Goal: Task Accomplishment & Management: Complete application form

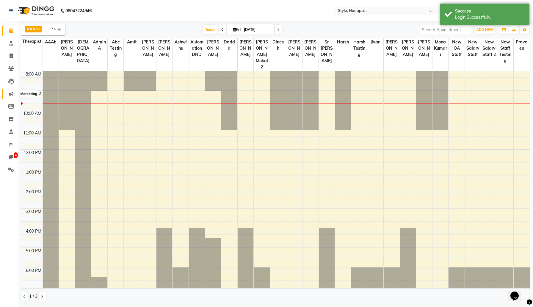
click at [12, 95] on icon at bounding box center [11, 94] width 4 height 4
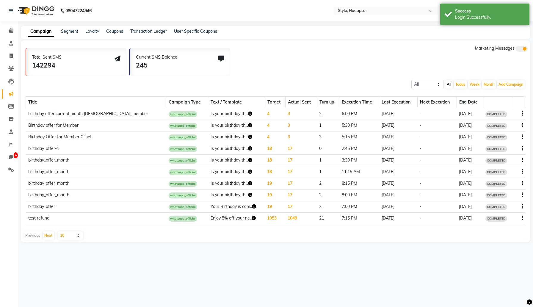
click at [509, 80] on div "Add Campaign SMS Campaign Email Campaign WhatsApp (Direct) WhatsApp (Official A…" at bounding box center [510, 85] width 29 height 10
click at [510, 87] on button "Add Campaign" at bounding box center [511, 84] width 28 height 8
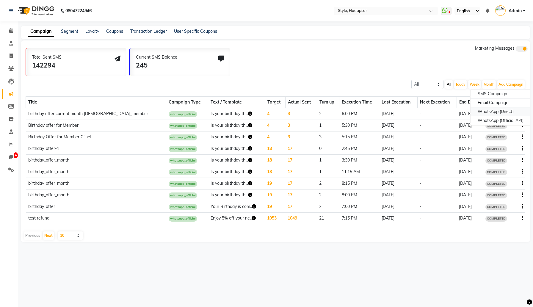
click at [497, 110] on div "WhatsApp (Direct)" at bounding box center [500, 111] width 60 height 9
select select "2"
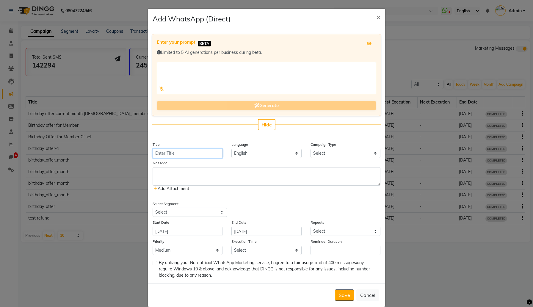
click at [182, 150] on input "Title" at bounding box center [188, 153] width 70 height 9
type input "test camp 01"
click at [261, 154] on select "English" at bounding box center [266, 153] width 70 height 9
click at [328, 150] on select "Select Birthday Anniversary Promotional Service reminder" at bounding box center [345, 153] width 70 height 9
select select "1"
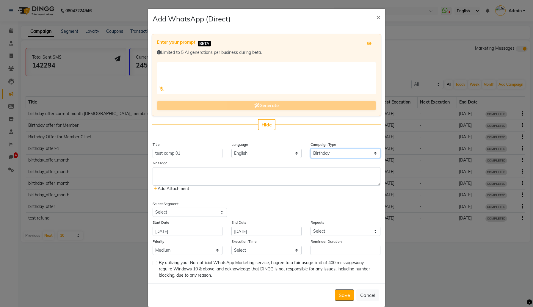
click at [310, 149] on select "Select Birthday Anniversary Promotional Service reminder" at bounding box center [345, 153] width 70 height 9
select select "2"
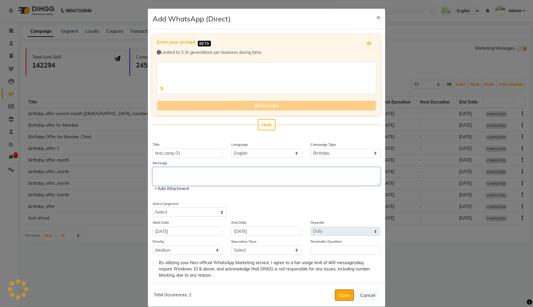
click at [227, 171] on textarea at bounding box center [267, 176] width 228 height 18
type textarea "Happy Birthday ."
click at [155, 188] on icon at bounding box center [156, 188] width 4 height 4
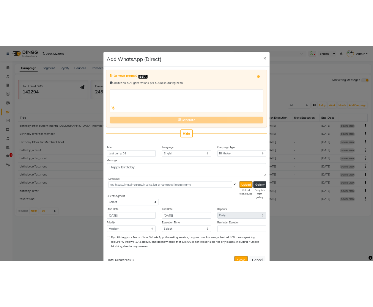
scroll to position [19, 0]
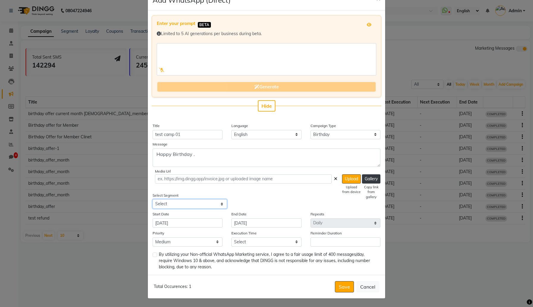
click at [222, 206] on select "Select All Customers All [DEMOGRAPHIC_DATA] All [DEMOGRAPHIC_DATA] Frequent Vis…" at bounding box center [190, 203] width 74 height 9
select select "3"
click at [153, 199] on select "Select All Customers All [DEMOGRAPHIC_DATA] All [DEMOGRAPHIC_DATA] Frequent Vis…" at bounding box center [190, 203] width 74 height 9
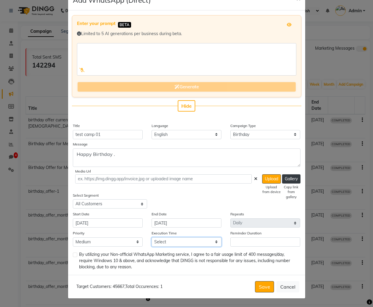
click at [181, 241] on select "Select 09:00 AM 09:30 AM 10:00 AM 10:30 AM 11:00 AM 11:30 AM 12:00 PM 12:30 PM …" at bounding box center [187, 241] width 70 height 9
select select "600"
click at [152, 237] on select "Select 09:00 AM 09:30 AM 10:00 AM 10:30 AM 11:00 AM 11:30 AM 12:00 PM 12:30 PM …" at bounding box center [187, 241] width 70 height 9
click at [249, 243] on input "Reminder Duration" at bounding box center [265, 241] width 70 height 9
type input "10"
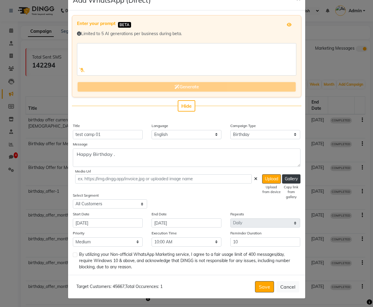
click at [74, 254] on label at bounding box center [75, 254] width 4 height 4
click at [74, 254] on input "checkbox" at bounding box center [75, 255] width 4 height 4
checkbox input "true"
click at [256, 291] on button "Save" at bounding box center [264, 286] width 19 height 11
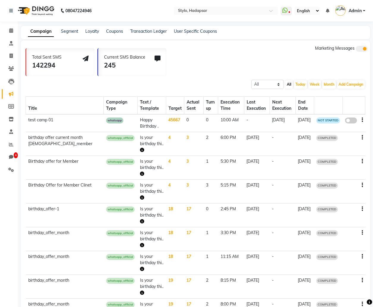
click at [138, 124] on td "Happy Birthday ." at bounding box center [152, 123] width 28 height 18
click at [138, 125] on td "Happy Birthday ." at bounding box center [152, 123] width 28 height 18
click at [327, 120] on span "NOT STARTED" at bounding box center [328, 120] width 24 height 6
click at [351, 117] on span at bounding box center [351, 120] width 12 height 6
click at [353, 121] on input "false" at bounding box center [353, 121] width 0 height 0
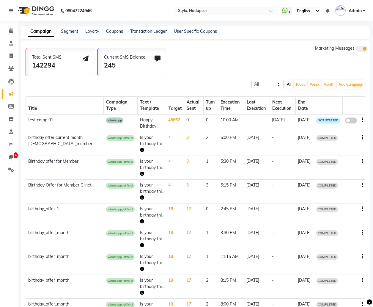
select select "1"
select select "3"
select select "2"
select select "600"
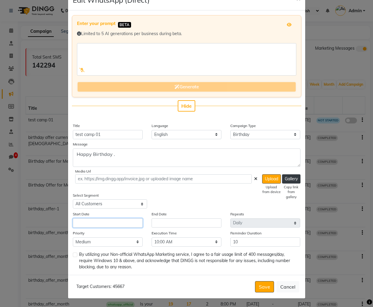
click at [125, 226] on input "text" at bounding box center [108, 222] width 70 height 9
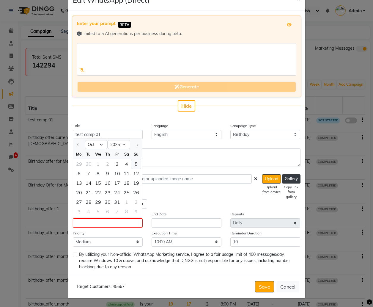
click at [134, 164] on div "5" at bounding box center [136, 164] width 10 height 10
type input "[DATE]"
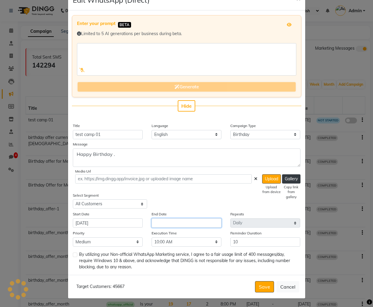
click at [171, 220] on input "text" at bounding box center [187, 222] width 70 height 9
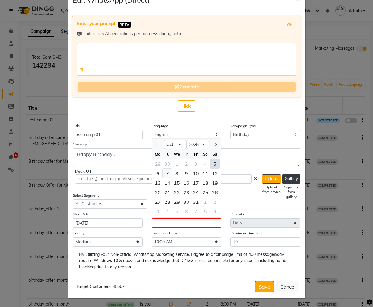
click at [168, 175] on div "7" at bounding box center [168, 174] width 10 height 10
type input "[DATE]"
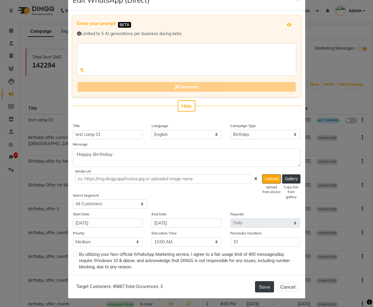
click at [263, 284] on button "Save" at bounding box center [264, 286] width 19 height 11
click at [74, 254] on label at bounding box center [75, 254] width 4 height 4
click at [74, 254] on input "checkbox" at bounding box center [75, 255] width 4 height 4
checkbox input "true"
click at [263, 285] on button "Save" at bounding box center [264, 286] width 19 height 11
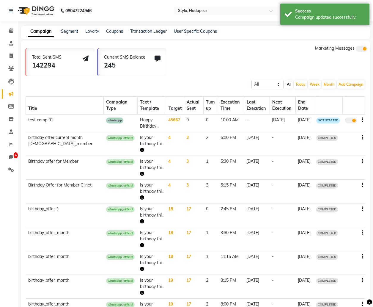
click at [362, 120] on icon "button" at bounding box center [362, 120] width 1 height 0
click at [340, 117] on div "Edit" at bounding box center [346, 116] width 18 height 7
select select "1"
select select "3"
select select "2"
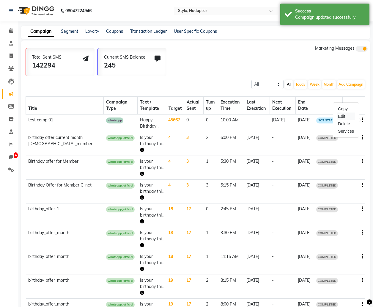
select select "2"
select select "600"
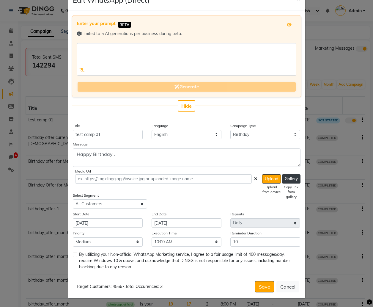
scroll to position [0, 0]
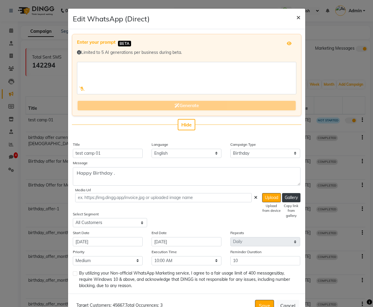
click at [297, 20] on span "×" at bounding box center [298, 16] width 4 height 9
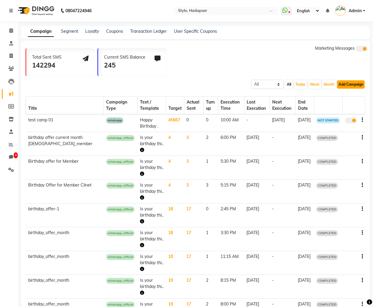
click at [344, 83] on button "Add Campaign" at bounding box center [351, 84] width 28 height 8
click at [327, 111] on div "WhatsApp (Direct)" at bounding box center [341, 111] width 60 height 9
select select "2"
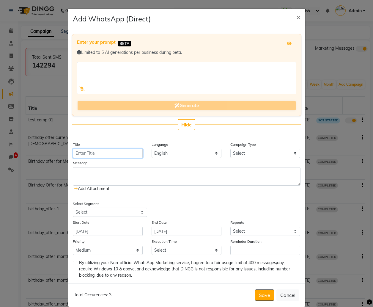
click at [119, 154] on input "Title" at bounding box center [108, 153] width 70 height 9
type input "test camp issue 01"
click at [274, 152] on select "Select Birthday Anniversary Promotional Service reminder" at bounding box center [265, 153] width 70 height 9
select select "3"
click at [230, 149] on select "Select Birthday Anniversary Promotional Service reminder" at bounding box center [265, 153] width 70 height 9
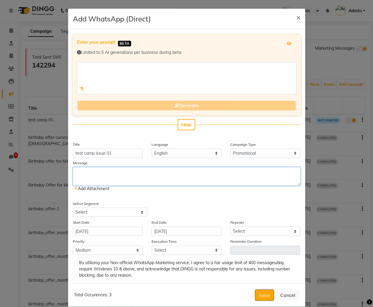
click at [140, 173] on textarea at bounding box center [187, 176] width 228 height 18
drag, startPoint x: 217, startPoint y: 181, endPoint x: 75, endPoint y: 167, distance: 143.4
click at [74, 166] on div "Message Special invitation just for you It's been some time since your last vis…" at bounding box center [186, 176] width 237 height 32
type textarea "Special invitation just for you It's been some time since your last visit, and …"
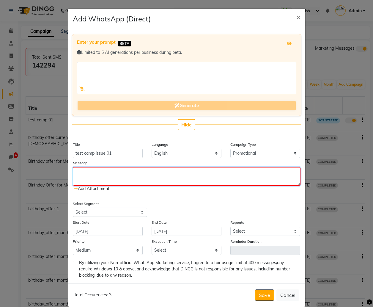
paste textarea "It’s been a while since your last visit, and we truly miss you at [GEOGRAPHIC_D…"
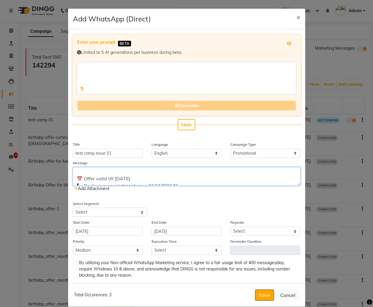
scroll to position [36, 0]
type textarea "It’s been a while since your last visit, and we truly miss you at [GEOGRAPHIC_D…"
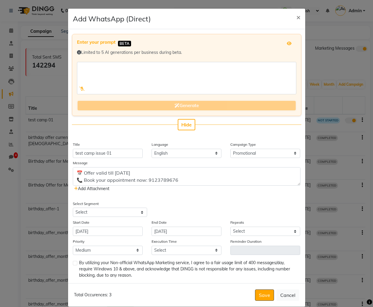
click at [76, 188] on icon at bounding box center [76, 188] width 4 height 4
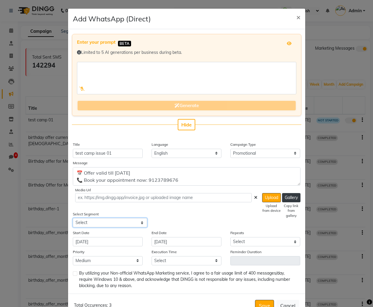
click at [110, 222] on select "Select All Customers All [DEMOGRAPHIC_DATA] All [DEMOGRAPHIC_DATA] Frequent Vis…" at bounding box center [110, 222] width 74 height 9
select select "3"
click at [73, 218] on select "Select All Customers All [DEMOGRAPHIC_DATA] All [DEMOGRAPHIC_DATA] Frequent Vis…" at bounding box center [110, 222] width 74 height 9
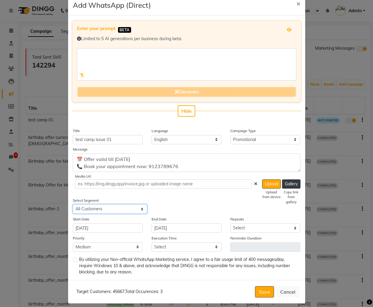
scroll to position [19, 0]
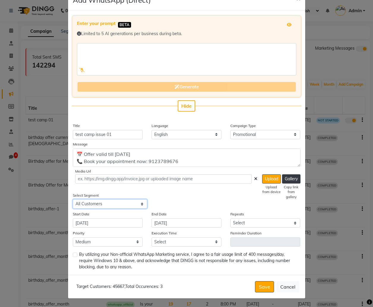
click at [108, 207] on select "Select All Customers All [DEMOGRAPHIC_DATA] All [DEMOGRAPHIC_DATA] Frequent Vis…" at bounding box center [110, 203] width 74 height 9
click at [136, 206] on select "Select All Customers All [DEMOGRAPHIC_DATA] All [DEMOGRAPHIC_DATA] Frequent Vis…" at bounding box center [110, 203] width 74 height 9
click at [73, 199] on select "Select All Customers All [DEMOGRAPHIC_DATA] All [DEMOGRAPHIC_DATA] Frequent Vis…" at bounding box center [110, 203] width 74 height 9
click at [256, 222] on select "Select Once Daily Alternate Day Weekly Monthly Yearly" at bounding box center [265, 222] width 70 height 9
select select "1"
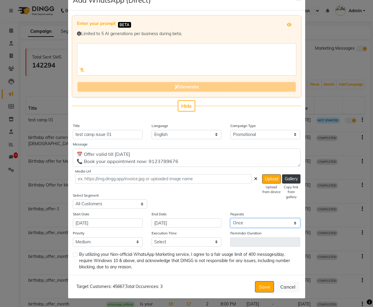
click at [230, 218] on select "Select Once Daily Alternate Day Weekly Monthly Yearly" at bounding box center [265, 222] width 70 height 9
click at [209, 238] on select "Select 09:00 AM 09:30 AM 10:00 AM 10:30 AM 11:00 AM 11:30 AM 12:00 PM 12:30 PM …" at bounding box center [187, 241] width 70 height 9
click at [211, 240] on select "Select 09:00 AM 09:30 AM 10:00 AM 10:30 AM 11:00 AM 11:30 AM 12:00 PM 12:30 PM …" at bounding box center [187, 241] width 70 height 9
select select "600"
click at [152, 237] on select "Select 09:00 AM 09:30 AM 10:00 AM 10:30 AM 11:00 AM 11:30 AM 12:00 PM 12:30 PM …" at bounding box center [187, 241] width 70 height 9
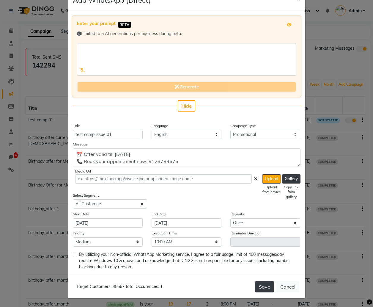
click at [262, 282] on button "Save" at bounding box center [264, 286] width 19 height 11
click at [185, 224] on input "[DATE]" at bounding box center [187, 222] width 70 height 9
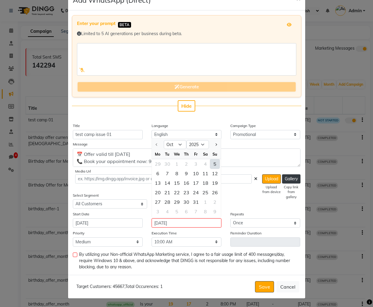
click at [74, 256] on label at bounding box center [75, 254] width 4 height 4
click at [74, 256] on input "checkbox" at bounding box center [75, 255] width 4 height 4
checkbox input "true"
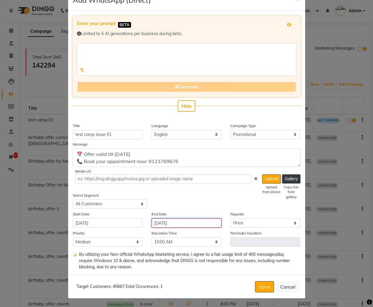
click at [200, 222] on input "[DATE]" at bounding box center [187, 222] width 70 height 9
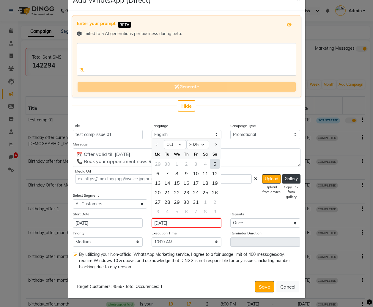
click at [215, 165] on div "5" at bounding box center [215, 164] width 10 height 10
type input "[DATE]"
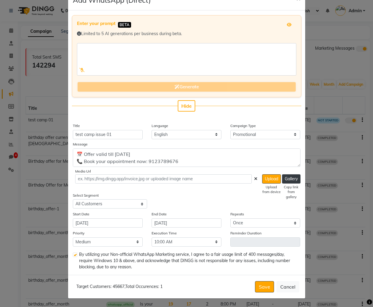
click at [222, 276] on div "Target Customers: 45667 , Total Occurences: 1 Save Cancel" at bounding box center [186, 286] width 237 height 23
click at [265, 285] on button "Save" at bounding box center [264, 286] width 19 height 11
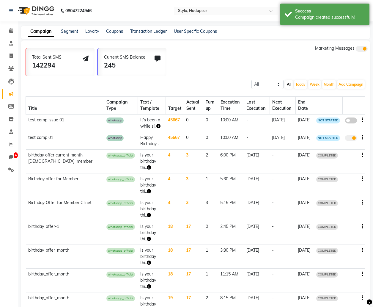
click at [156, 126] on icon "button" at bounding box center [158, 126] width 4 height 4
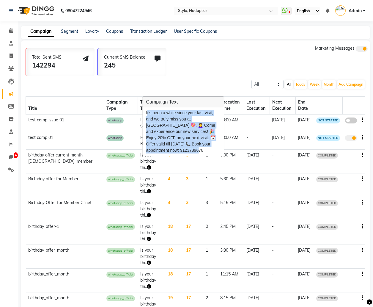
drag, startPoint x: 146, startPoint y: 112, endPoint x: 179, endPoint y: 149, distance: 49.9
click at [179, 149] on div "It’s been a while since your last visit, and we truly miss you at [GEOGRAPHIC_D…" at bounding box center [183, 131] width 81 height 48
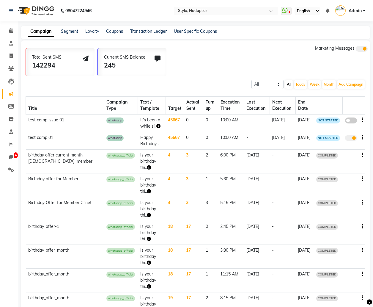
copy div "It’s been a while since your last visit, and we truly miss you at [GEOGRAPHIC_D…"
click at [156, 126] on icon "button" at bounding box center [158, 126] width 4 height 4
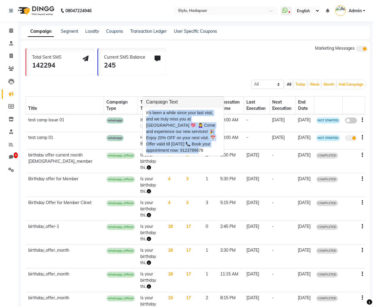
drag, startPoint x: 147, startPoint y: 112, endPoint x: 183, endPoint y: 152, distance: 53.9
click at [183, 152] on div "It’s been a while since your last visit, and we truly miss you at [GEOGRAPHIC_D…" at bounding box center [183, 132] width 74 height 44
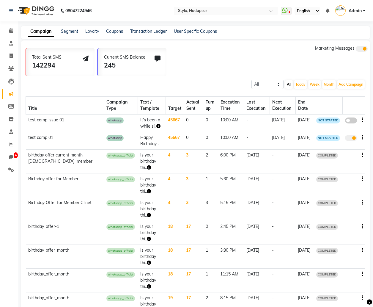
click at [156, 126] on icon "button" at bounding box center [158, 126] width 4 height 4
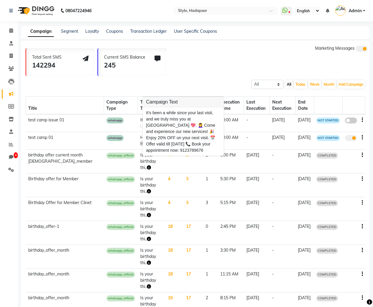
click at [179, 81] on div "All Scheduled Completed All [DATE] Week Month Add Campaign SMS Campaign Email C…" at bounding box center [195, 83] width 349 height 11
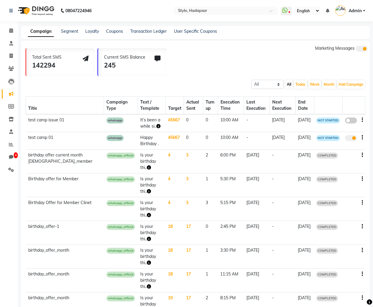
scroll to position [60, 0]
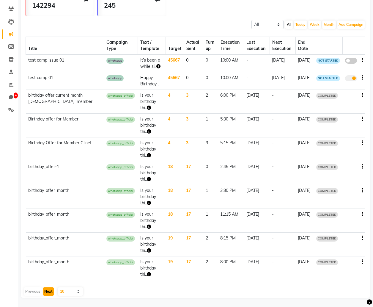
click at [51, 290] on button "Next" at bounding box center [48, 291] width 11 height 8
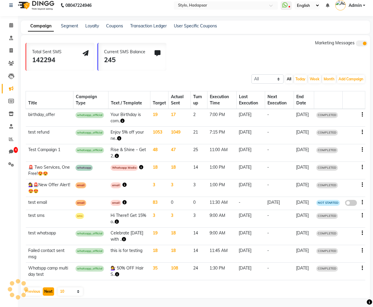
scroll to position [10, 0]
click at [139, 165] on icon "button" at bounding box center [141, 167] width 4 height 4
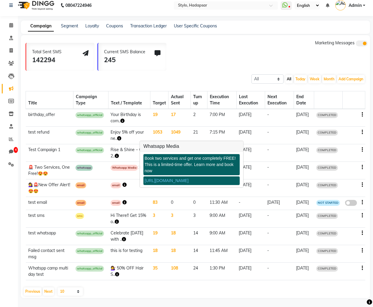
click at [0, 180] on div "Calendar Consultation Invoice Clients Leads Marketing Members Inventory Staff R…" at bounding box center [40, 155] width 80 height 286
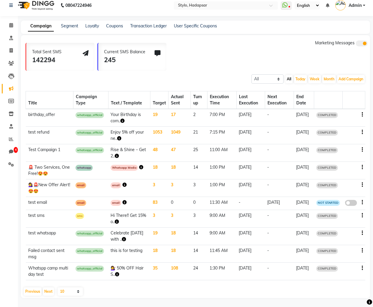
click at [362, 167] on icon "button" at bounding box center [362, 167] width 1 height 0
click at [76, 169] on td "whatsapp" at bounding box center [90, 171] width 35 height 18
click at [33, 293] on button "Previous" at bounding box center [33, 291] width 18 height 8
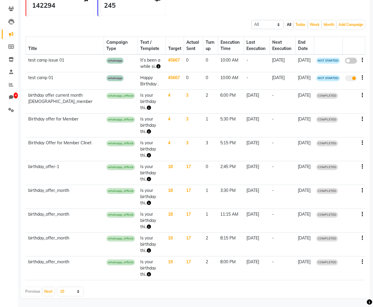
scroll to position [0, 0]
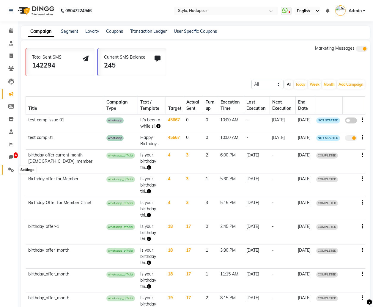
click at [12, 171] on icon at bounding box center [11, 169] width 6 height 4
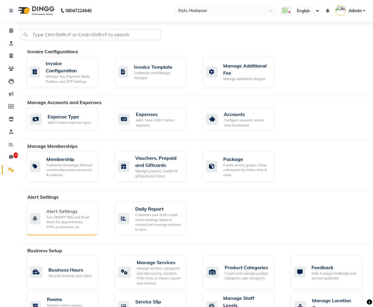
click at [85, 219] on div "Turn ON/OFF SMS and Email Alerts for appointments, OTPs, promotions, etc." at bounding box center [69, 222] width 47 height 15
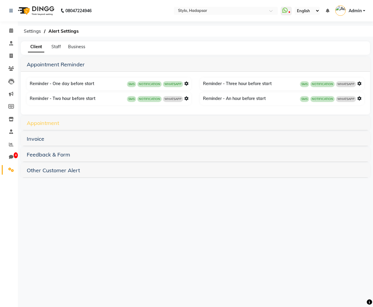
click at [50, 123] on link "Appointment" at bounding box center [43, 123] width 32 height 7
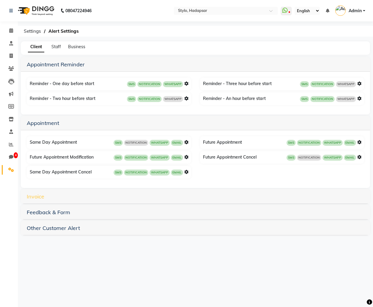
click at [36, 195] on link "Invoice" at bounding box center [36, 196] width 18 height 7
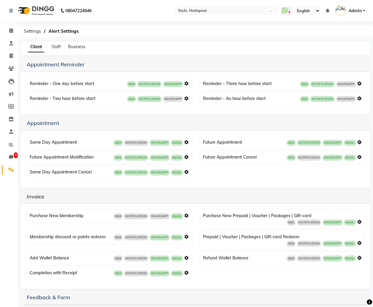
scroll to position [23, 0]
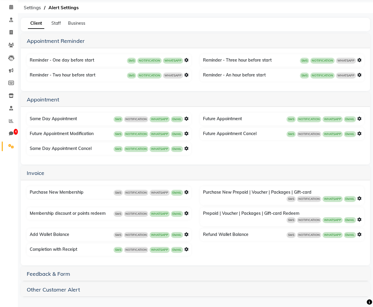
click at [186, 192] on icon at bounding box center [186, 192] width 4 height 4
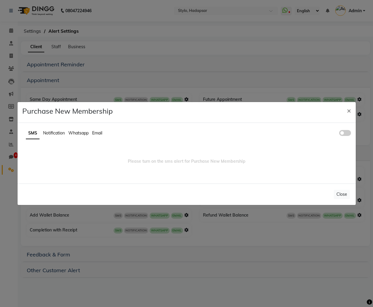
scroll to position [0, 0]
click at [344, 130] on span at bounding box center [345, 133] width 12 height 6
click at [339, 134] on input "checkbox" at bounding box center [339, 134] width 0 height 0
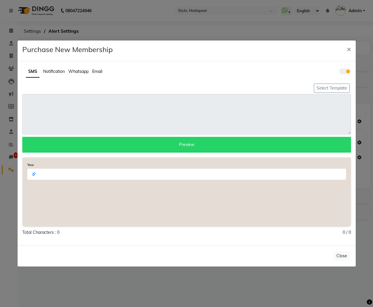
click at [81, 72] on span "Whatsapp" at bounding box center [78, 71] width 20 height 5
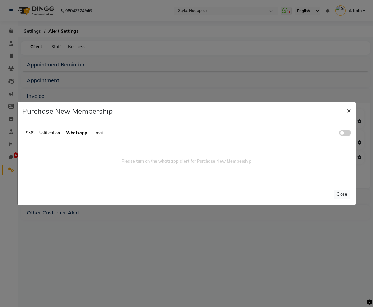
click at [350, 111] on span "×" at bounding box center [349, 110] width 4 height 9
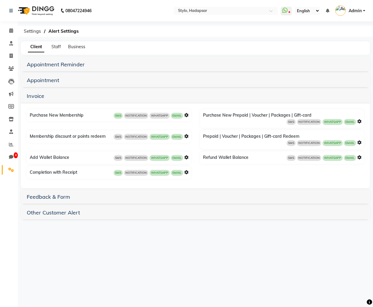
click at [187, 115] on icon at bounding box center [186, 115] width 4 height 4
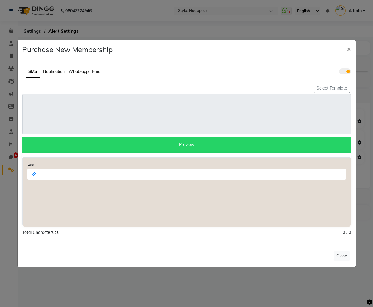
click at [82, 73] on span "Whatsapp" at bounding box center [78, 71] width 20 height 5
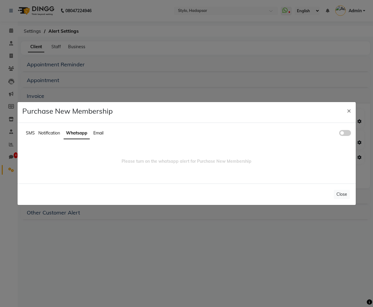
click at [345, 131] on span at bounding box center [345, 133] width 12 height 6
click at [339, 134] on input "checkbox" at bounding box center [339, 134] width 0 height 0
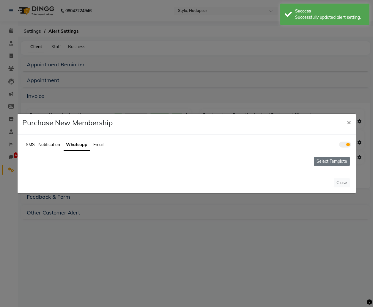
click at [337, 160] on button "Select Template" at bounding box center [332, 161] width 36 height 9
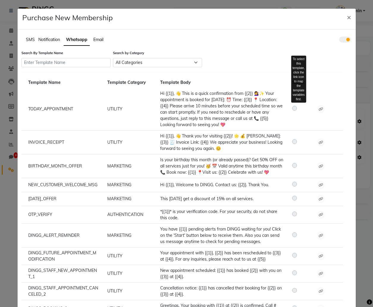
click at [299, 108] on label at bounding box center [299, 108] width 0 height 7
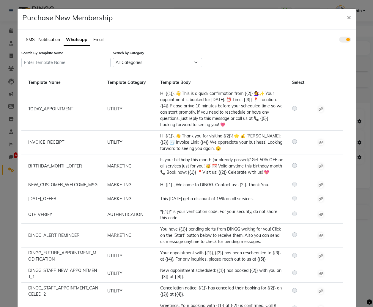
click at [299, 108] on label at bounding box center [299, 108] width 0 height 7
click at [299, 141] on label at bounding box center [299, 141] width 0 height 7
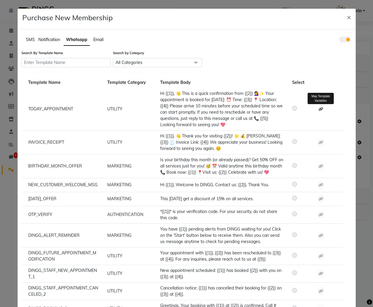
click at [322, 110] on icon at bounding box center [321, 109] width 4 height 4
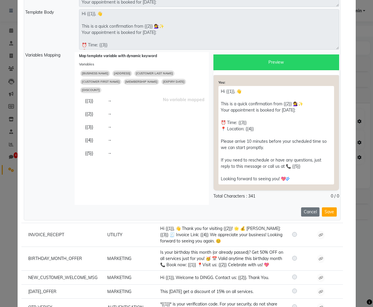
scroll to position [153, 0]
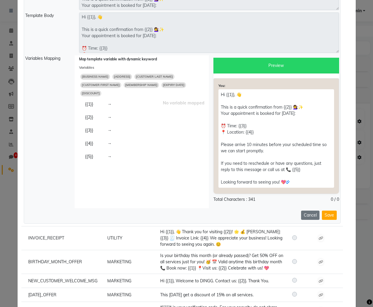
click at [102, 75] on span "[BUSINESS NAME]" at bounding box center [95, 77] width 30 height 6
click at [128, 75] on span "[ADDRESS]" at bounding box center [127, 77] width 20 height 6
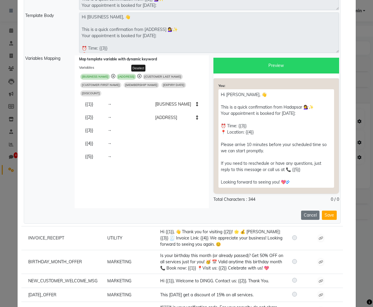
click at [140, 75] on icon at bounding box center [139, 76] width 4 height 4
click at [107, 83] on span "[CUSTOMER FIRST NAME]" at bounding box center [100, 85] width 41 height 6
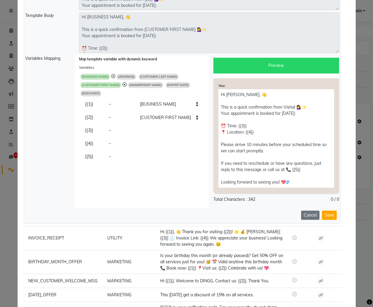
click at [184, 83] on span "[EXPIRY DATE]" at bounding box center [178, 85] width 25 height 6
click at [126, 77] on span "[ADDRESS]" at bounding box center [127, 77] width 20 height 6
click at [149, 83] on span "[MEMBERSHIP NAME]" at bounding box center [145, 85] width 35 height 6
type textarea "Hi [BUSINESS NAME], 👋 This is a quick confirmation from [CUSTOMER FIRST NAME] 💇…"
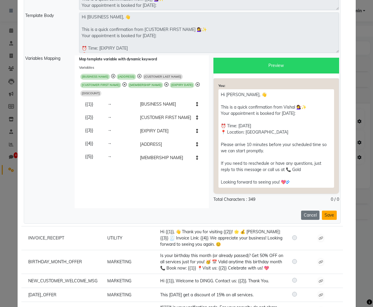
click at [332, 214] on button "Save" at bounding box center [329, 214] width 15 height 9
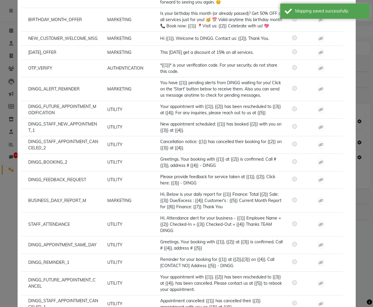
scroll to position [0, 0]
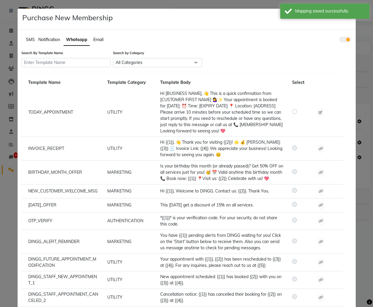
click at [299, 112] on label at bounding box center [299, 111] width 0 height 7
click at [294, 112] on input "radio" at bounding box center [295, 111] width 4 height 4
radio input "true"
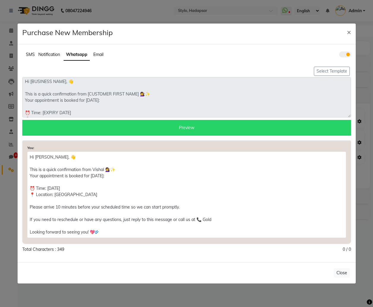
click at [32, 56] on span "SMS" at bounding box center [30, 54] width 9 height 5
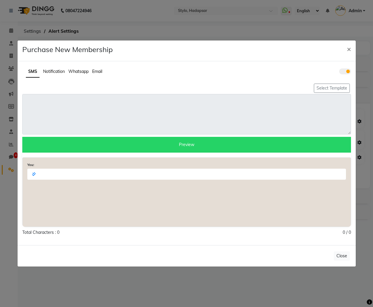
click at [55, 70] on span "Notification" at bounding box center [54, 71] width 22 height 5
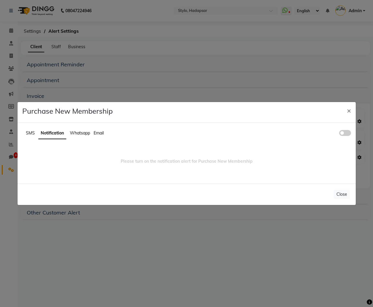
click at [84, 134] on span "Whatsapp" at bounding box center [80, 132] width 20 height 5
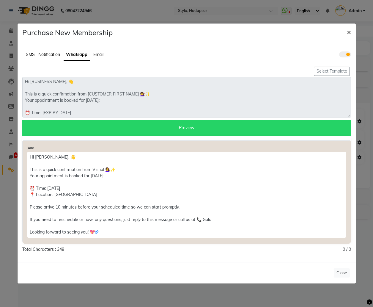
click at [351, 31] on span "×" at bounding box center [349, 31] width 4 height 9
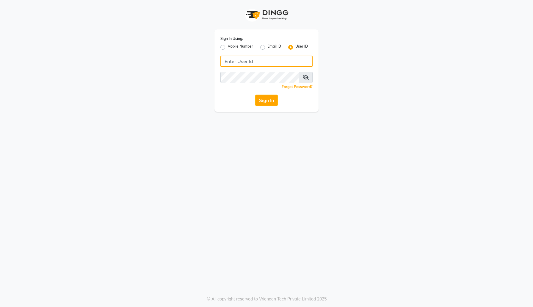
click at [279, 66] on input "Username" at bounding box center [266, 61] width 92 height 11
type input "e1-922"
click at [255, 95] on button "Sign In" at bounding box center [266, 100] width 23 height 11
